Goal: Task Accomplishment & Management: Manage account settings

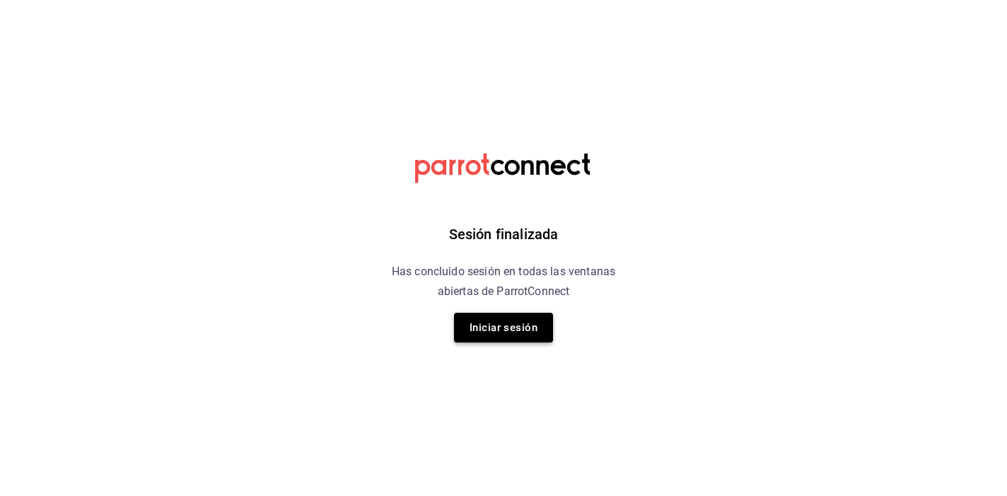
click at [518, 329] on button "Iniciar sesión" at bounding box center [503, 328] width 99 height 30
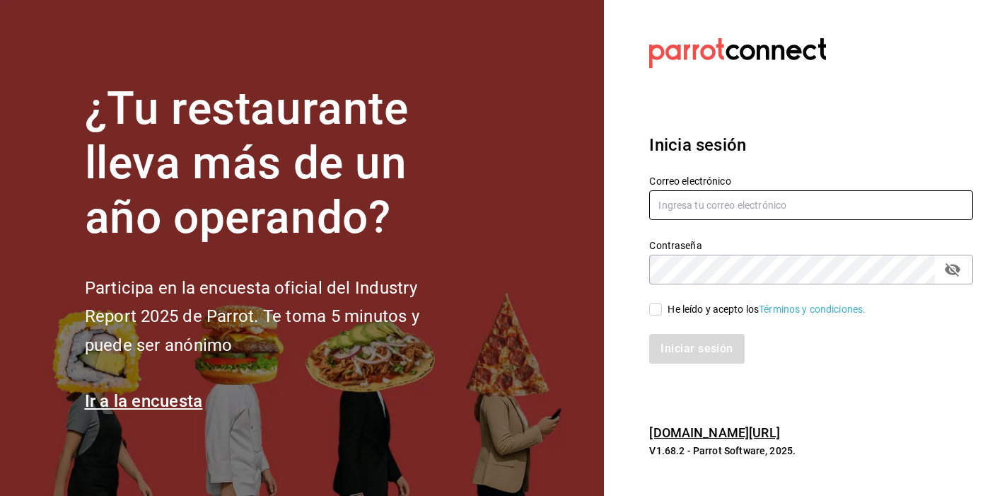
type input "ana.rivero@grupocosteno.com"
click at [661, 307] on input "He leído y acepto los Términos y condiciones." at bounding box center [655, 309] width 13 height 13
checkbox input "true"
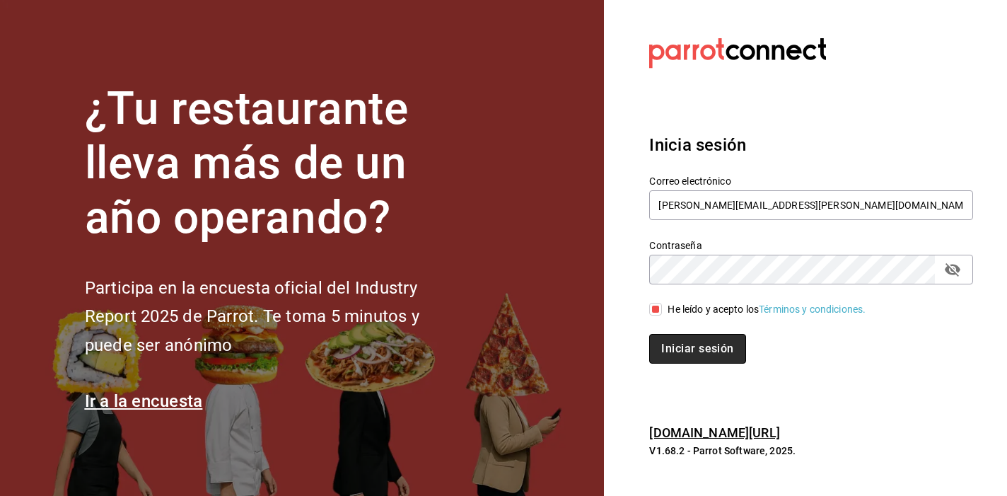
click at [684, 350] on button "Iniciar sesión" at bounding box center [697, 349] width 96 height 30
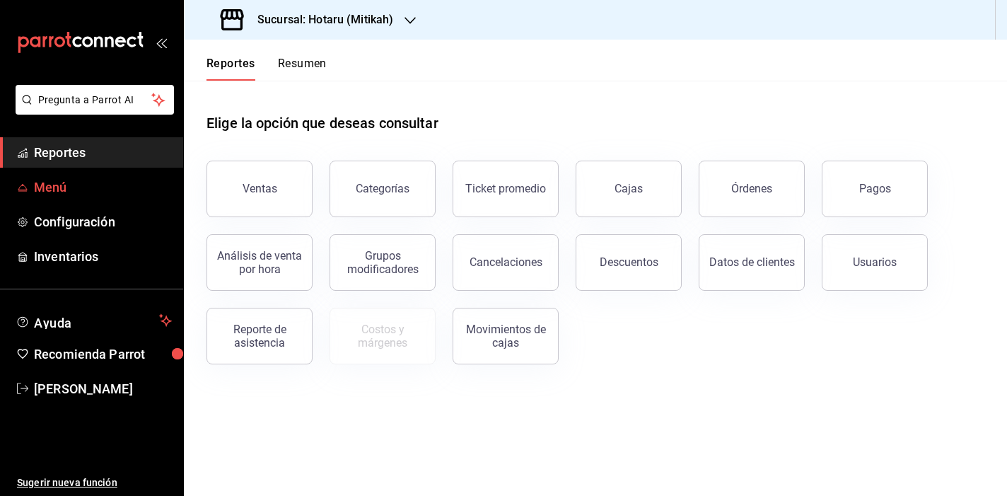
click at [66, 184] on span "Menú" at bounding box center [103, 186] width 138 height 19
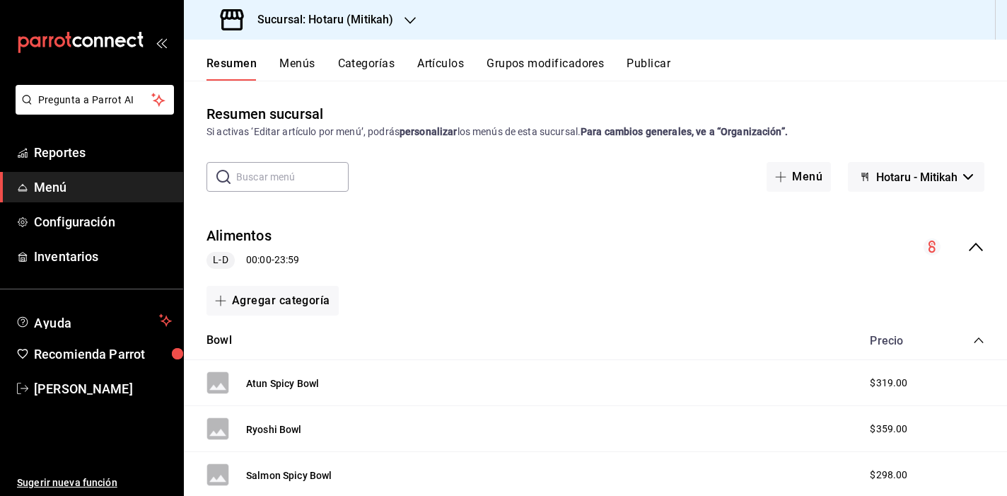
click at [61, 192] on span "Menú" at bounding box center [103, 186] width 138 height 19
click at [417, 16] on div "Sucursal: Hotaru (Mitikah)" at bounding box center [308, 20] width 226 height 40
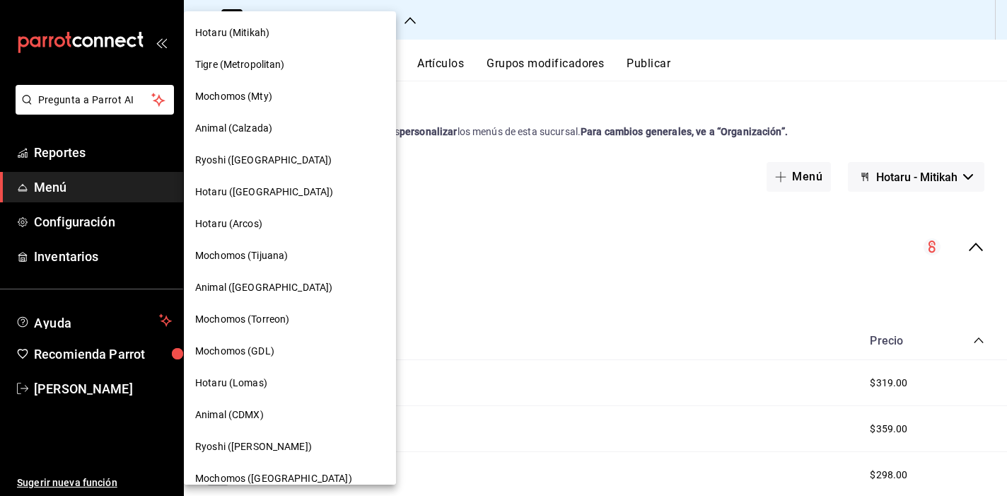
click at [249, 22] on div "Hotaru (Mitikah)" at bounding box center [290, 33] width 212 height 32
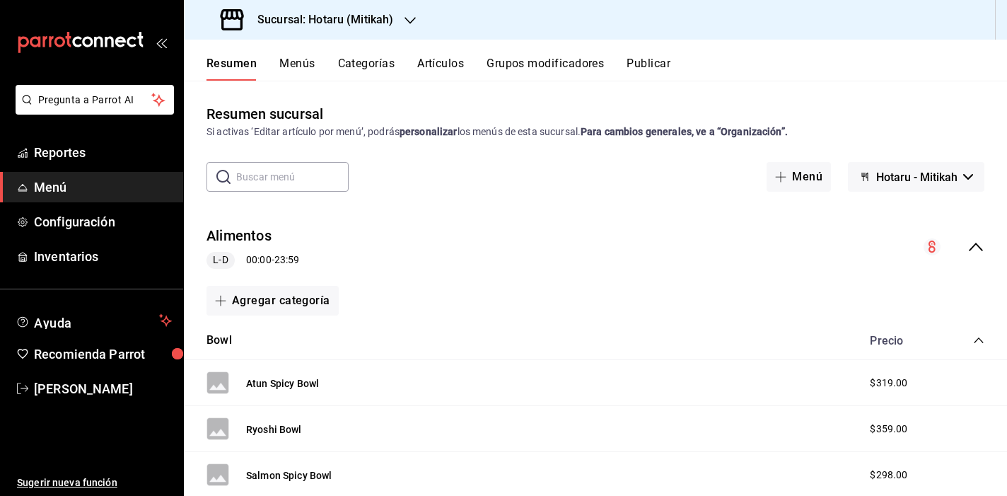
click at [970, 243] on icon "collapse-menu-row" at bounding box center [975, 246] width 17 height 17
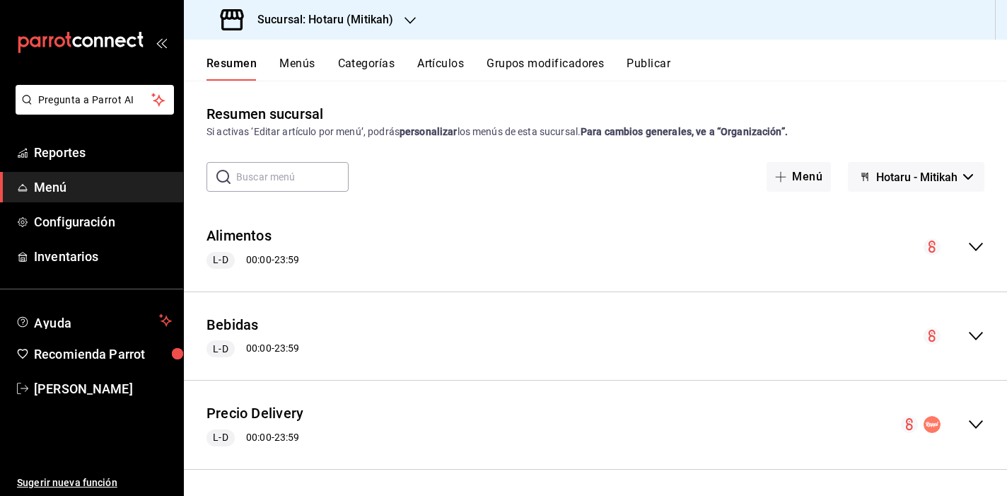
scroll to position [163, 0]
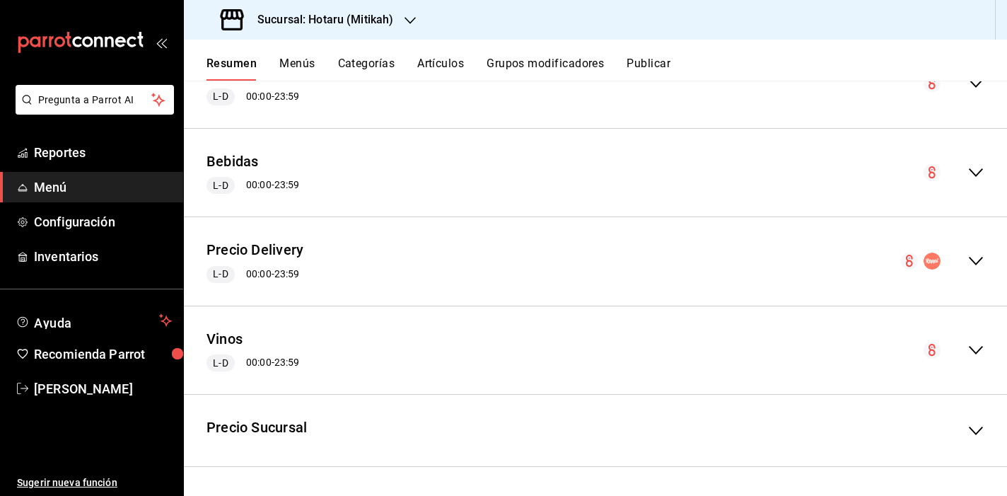
click at [969, 262] on icon "collapse-menu-row" at bounding box center [976, 261] width 14 height 8
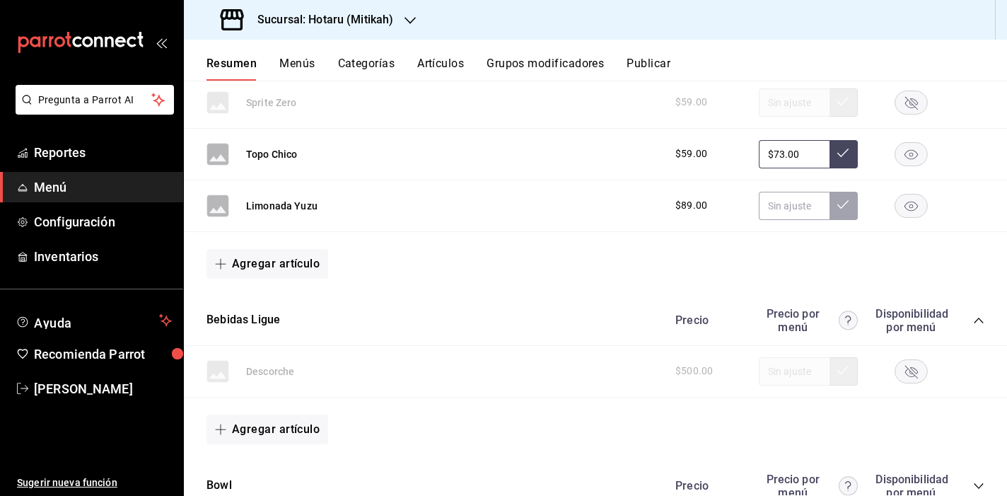
scroll to position [1479, 0]
